Goal: Find specific page/section

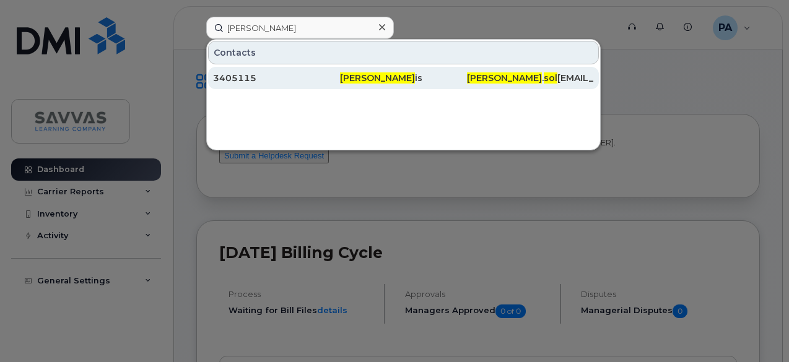
type input "[PERSON_NAME]"
click at [389, 79] on span "[PERSON_NAME]" at bounding box center [377, 77] width 75 height 11
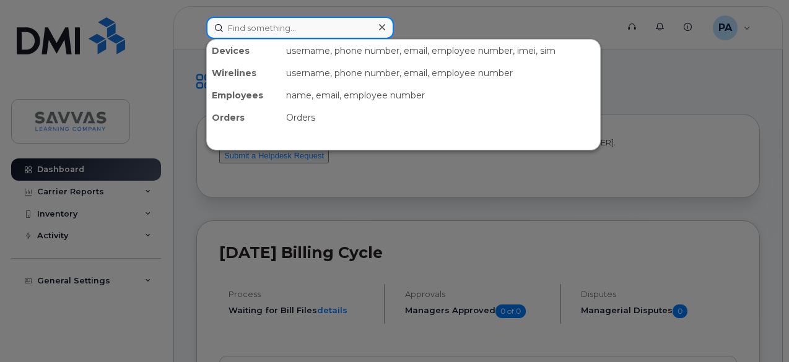
click at [230, 26] on input at bounding box center [300, 28] width 188 height 22
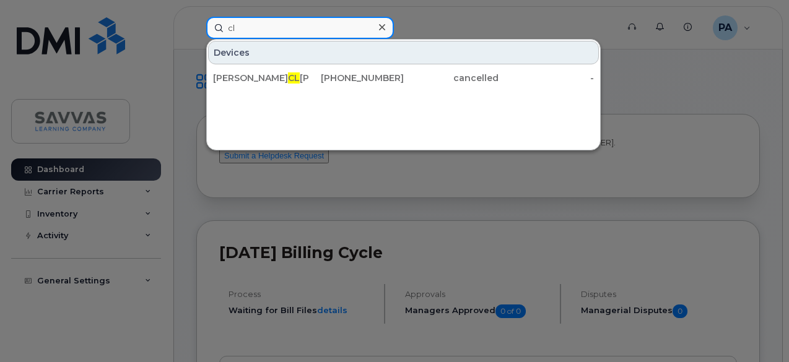
type input "c"
click at [237, 25] on input "reid" at bounding box center [300, 28] width 188 height 22
paste input "[PERSON_NAME][EMAIL_ADDRESS][PERSON_NAME][PERSON_NAME][DOMAIN_NAME]"
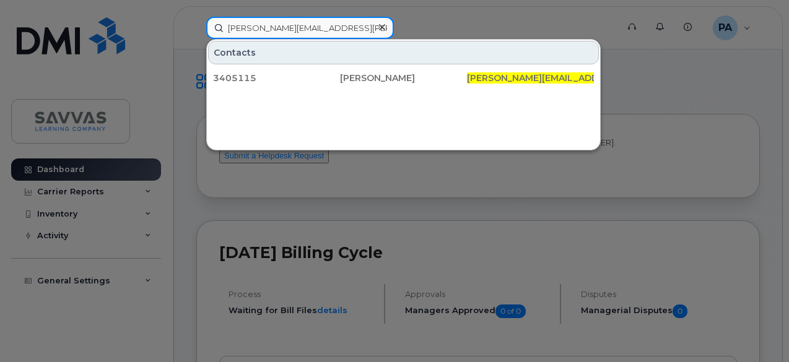
click at [238, 24] on input "[PERSON_NAME][EMAIL_ADDRESS][PERSON_NAME][PERSON_NAME][DOMAIN_NAME]" at bounding box center [300, 28] width 188 height 22
paste input "Clennette"
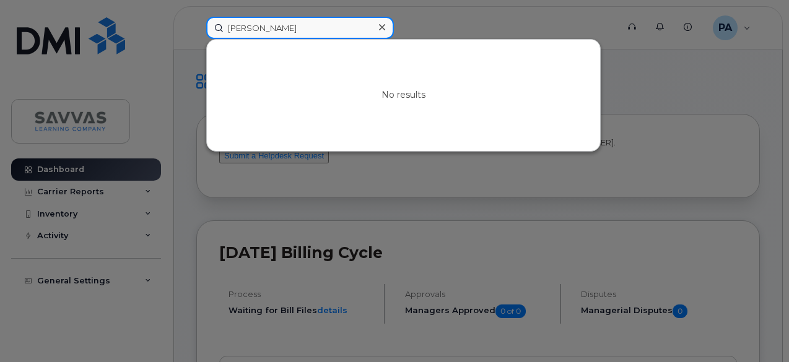
click at [254, 27] on input "Clennette Reid" at bounding box center [300, 28] width 188 height 22
paste input "assandra"
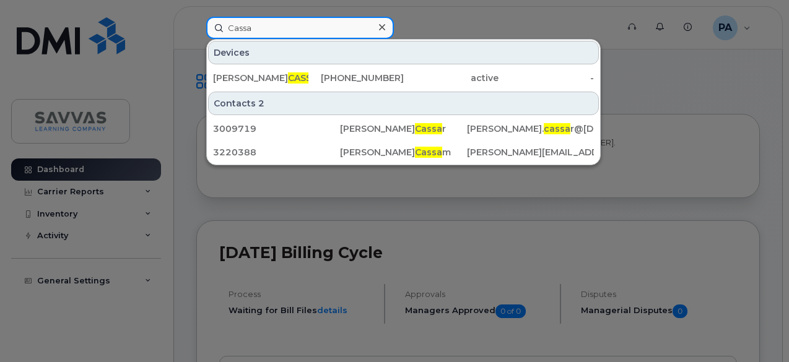
type input "Cassa"
